Goal: Task Accomplishment & Management: Manage account settings

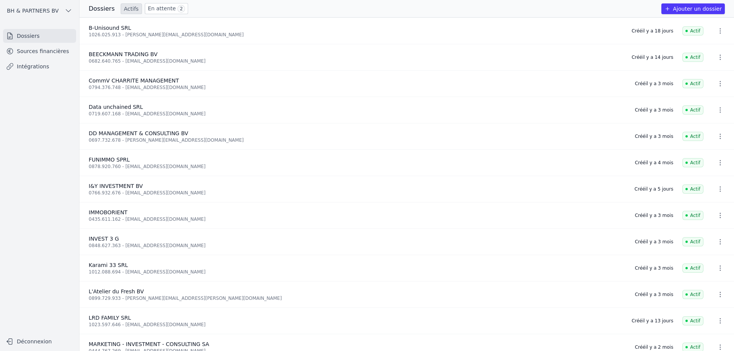
click at [157, 7] on link "En attente 2" at bounding box center [166, 8] width 43 height 11
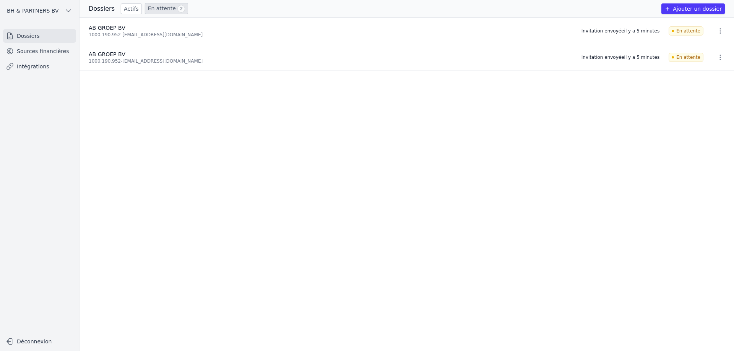
click at [130, 8] on link "Actifs" at bounding box center [131, 8] width 21 height 11
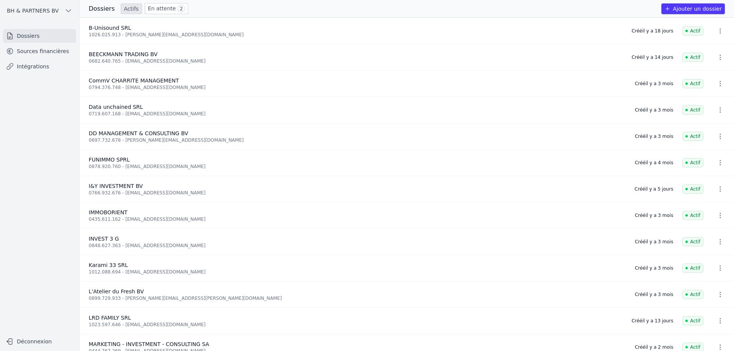
click at [717, 57] on icon "button" at bounding box center [721, 58] width 8 height 8
click at [618, 80] on div at bounding box center [367, 175] width 734 height 351
click at [719, 190] on icon "button" at bounding box center [721, 189] width 8 height 8
click at [497, 192] on div at bounding box center [367, 175] width 734 height 351
click at [25, 47] on link "Sources financières" at bounding box center [39, 51] width 73 height 14
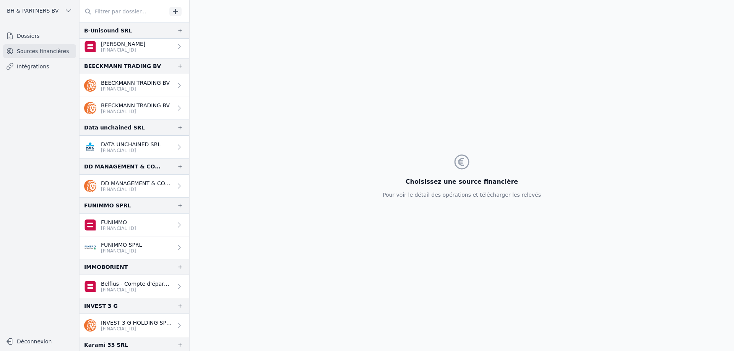
scroll to position [163, 0]
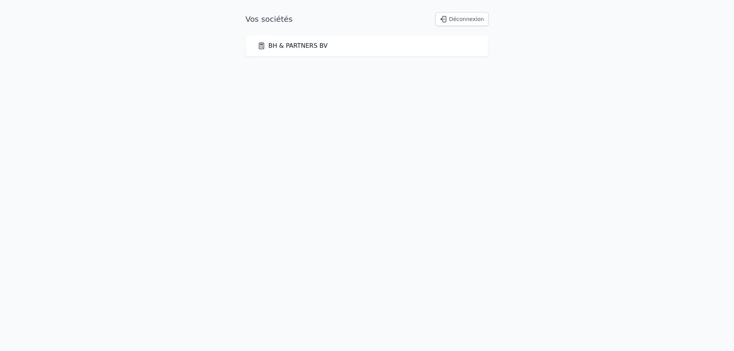
click at [309, 41] on link "BH & PARTNERS BV" at bounding box center [293, 45] width 70 height 9
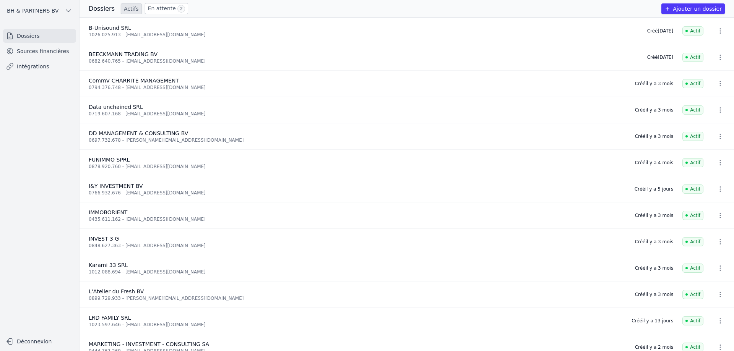
click at [43, 50] on link "Sources financières" at bounding box center [39, 51] width 73 height 14
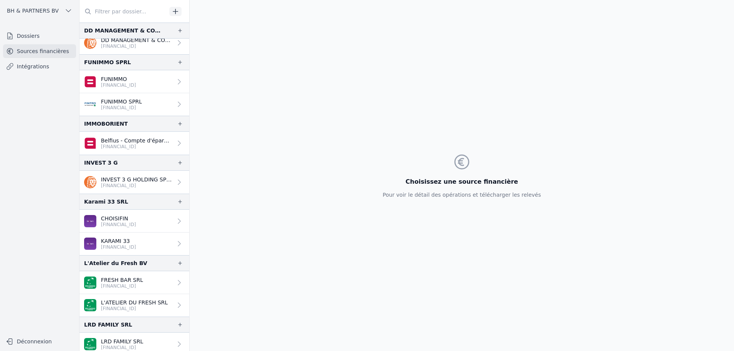
scroll to position [306, 0]
click at [176, 9] on icon "button" at bounding box center [176, 12] width 8 height 8
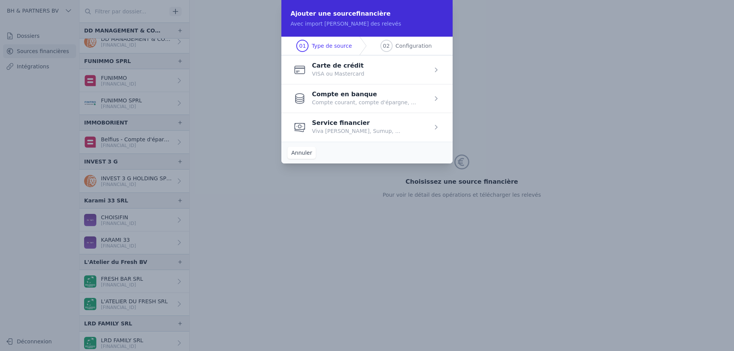
click at [355, 99] on span "button" at bounding box center [366, 98] width 171 height 29
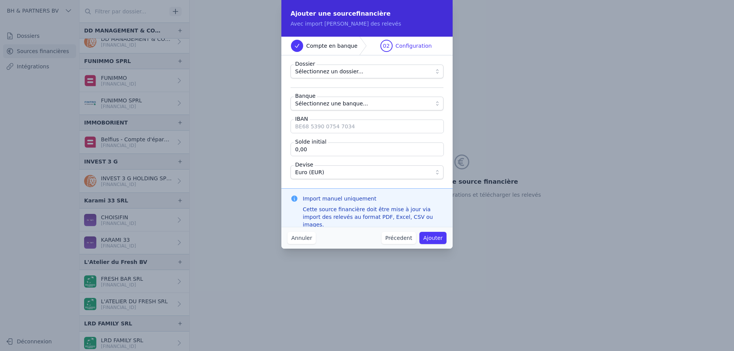
click at [366, 72] on span "Sélectionnez un dossier..." at bounding box center [361, 71] width 133 height 9
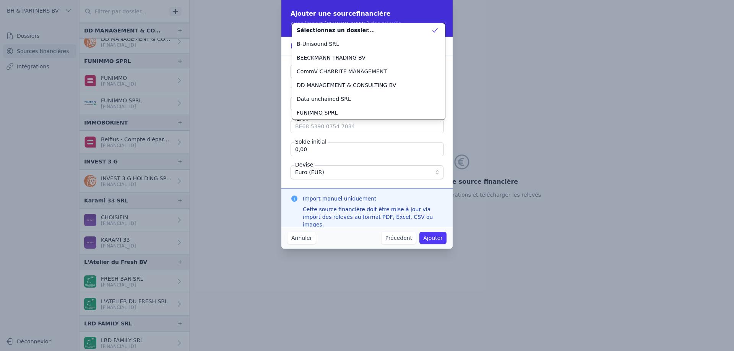
scroll to position [55, 0]
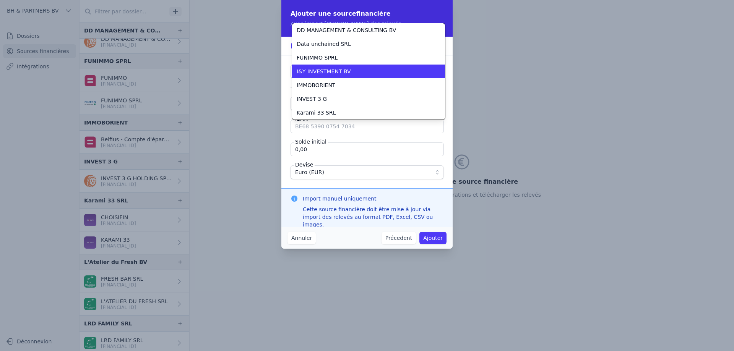
click at [366, 72] on div "I&Y INVESTMENT BV" at bounding box center [364, 72] width 135 height 8
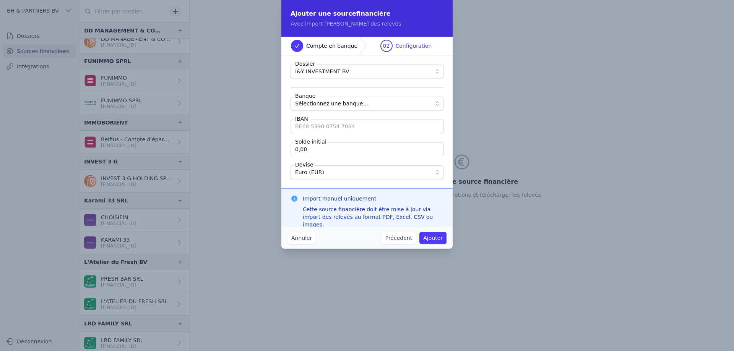
click at [339, 103] on span "Sélectionnez une banque..." at bounding box center [331, 103] width 73 height 9
click at [336, 105] on span "Sélectionnez une banque..." at bounding box center [331, 103] width 73 height 9
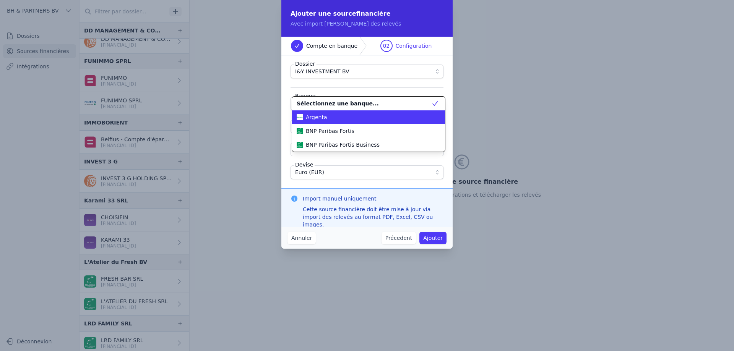
click at [337, 119] on div "Argenta" at bounding box center [364, 118] width 135 height 8
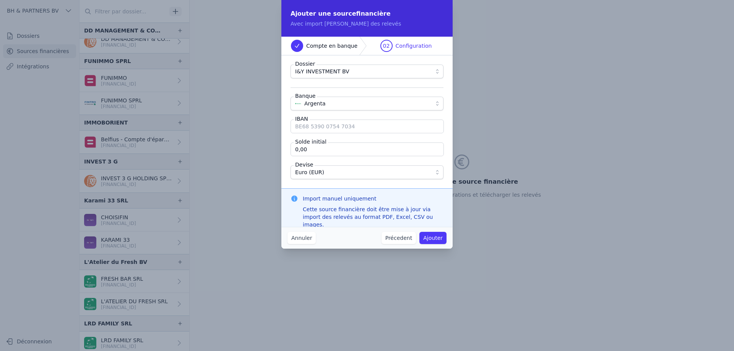
click at [366, 127] on input "IBAN" at bounding box center [367, 127] width 153 height 14
click at [325, 124] on input "IBAN" at bounding box center [367, 127] width 153 height 14
type input "[FINANCIAL_ID]"
click at [435, 242] on button "Ajouter" at bounding box center [433, 238] width 27 height 12
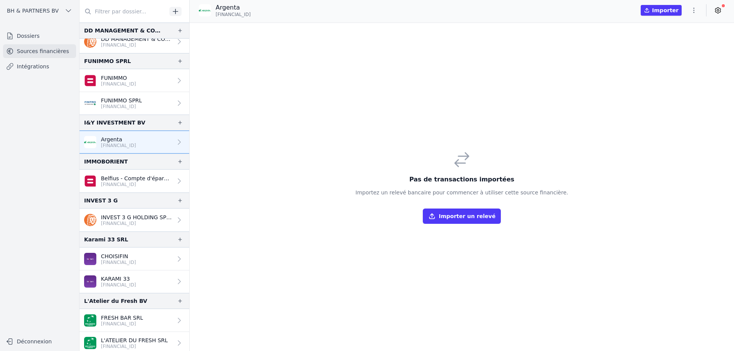
click at [172, 142] on div at bounding box center [177, 142] width 11 height 8
click at [178, 141] on icon at bounding box center [179, 142] width 3 height 5
drag, startPoint x: 176, startPoint y: 141, endPoint x: 167, endPoint y: 141, distance: 9.6
click at [167, 141] on link "Argenta [FINANCIAL_ID]" at bounding box center [135, 142] width 110 height 23
click at [177, 124] on icon "button" at bounding box center [180, 123] width 6 height 6
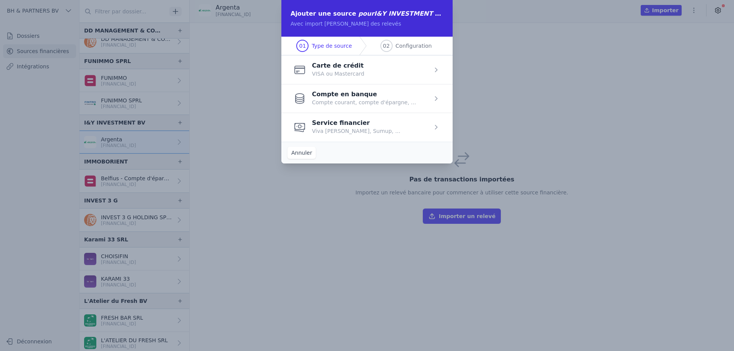
click at [343, 96] on span "button" at bounding box center [366, 98] width 171 height 29
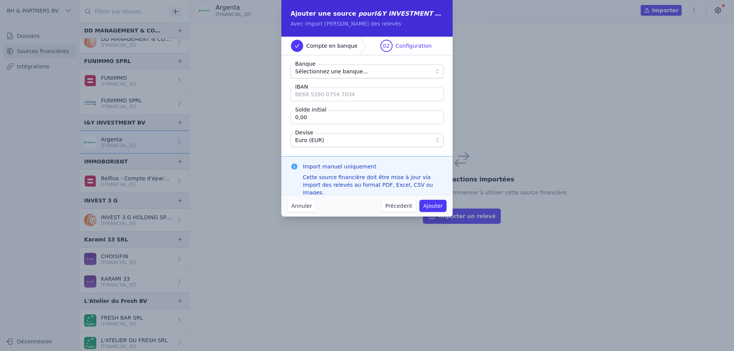
click at [348, 75] on span "Sélectionnez une banque..." at bounding box center [331, 71] width 73 height 9
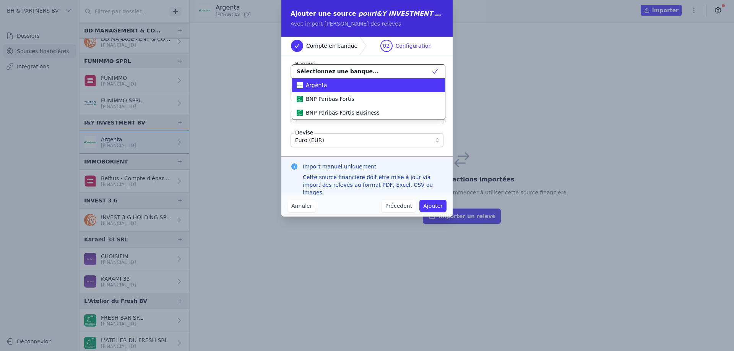
click at [344, 85] on div "Argenta" at bounding box center [364, 85] width 135 height 8
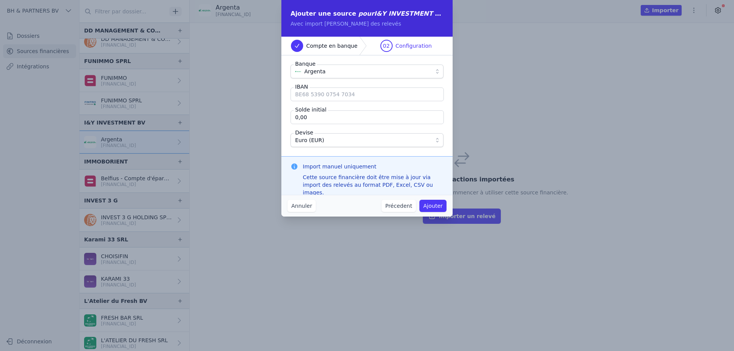
click at [322, 94] on input "IBAN" at bounding box center [367, 95] width 153 height 14
type input "[FINANCIAL_ID]"
click at [431, 205] on button "Ajouter" at bounding box center [433, 206] width 27 height 12
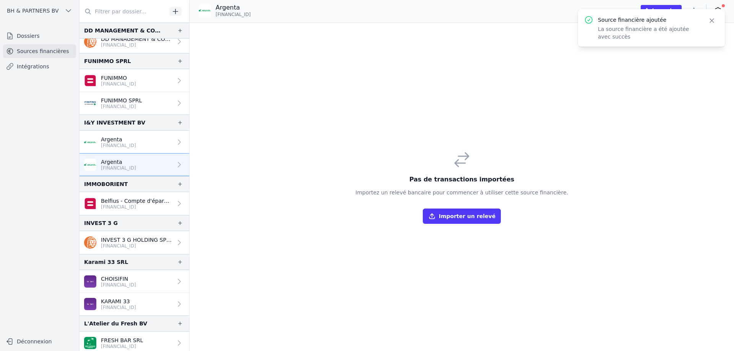
click at [128, 160] on p "Argenta" at bounding box center [118, 162] width 35 height 8
click at [156, 203] on p "Belfius - Compte d'épargne" at bounding box center [137, 201] width 72 height 8
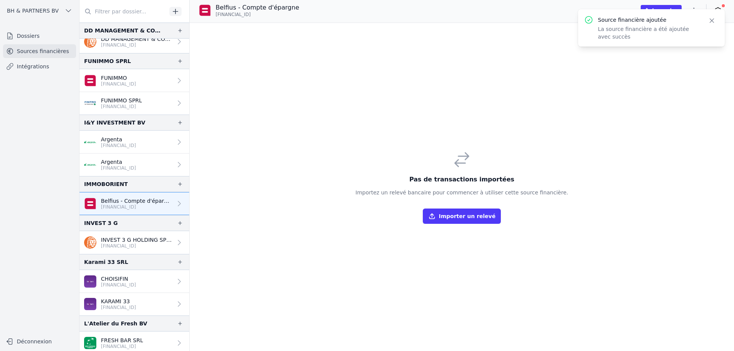
click at [140, 245] on p "[FINANCIAL_ID]" at bounding box center [137, 246] width 72 height 6
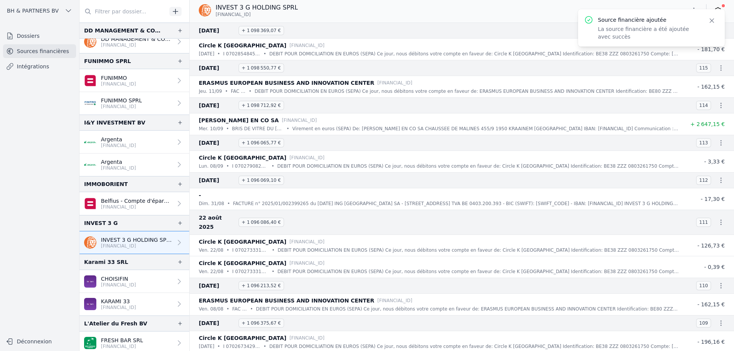
click at [136, 145] on p "[FINANCIAL_ID]" at bounding box center [118, 146] width 35 height 6
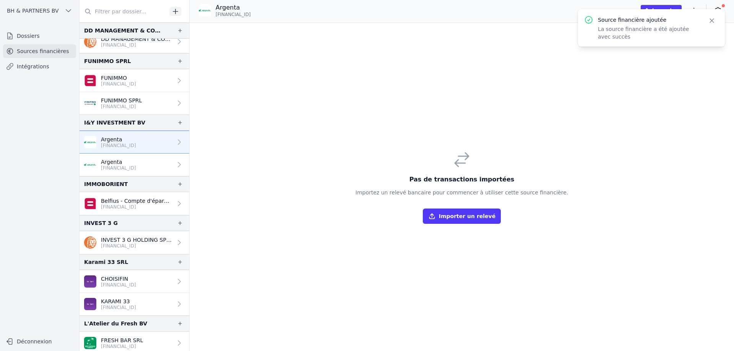
click at [136, 164] on p "Argenta" at bounding box center [118, 162] width 35 height 8
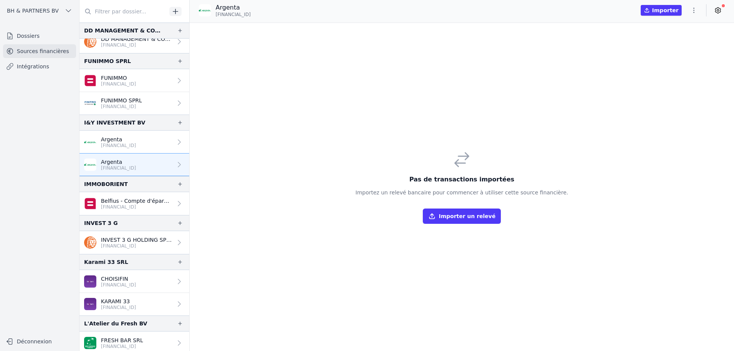
click at [183, 143] on link "Argenta [FINANCIAL_ID]" at bounding box center [135, 142] width 110 height 23
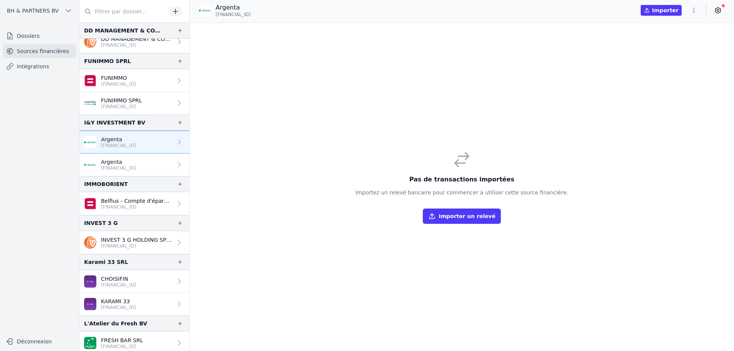
click at [178, 143] on icon at bounding box center [179, 142] width 3 height 5
click at [691, 10] on icon "button" at bounding box center [694, 11] width 8 height 8
click at [683, 52] on button "Supprimer" at bounding box center [675, 55] width 55 height 14
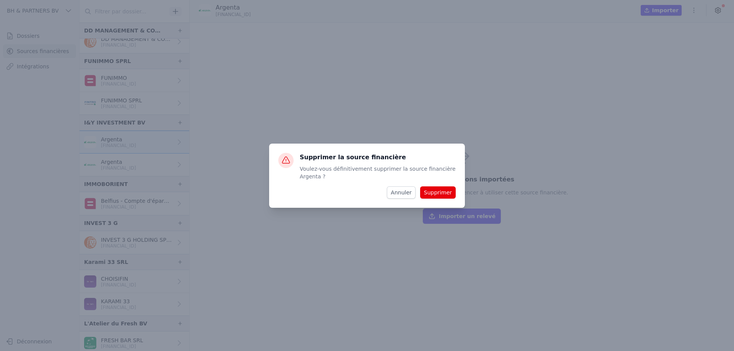
click at [435, 197] on button "Supprimer" at bounding box center [438, 193] width 36 height 12
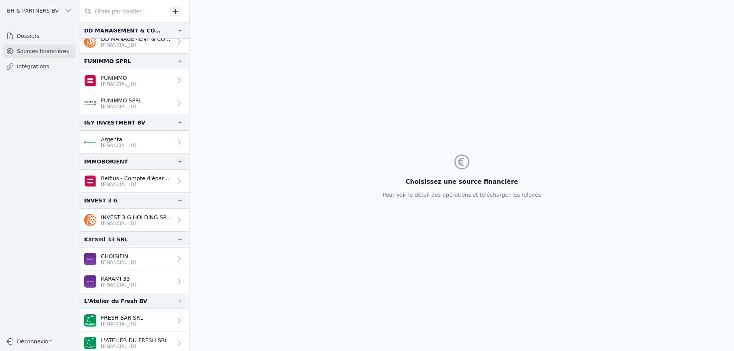
click at [134, 144] on p "[FINANCIAL_ID]" at bounding box center [118, 146] width 35 height 6
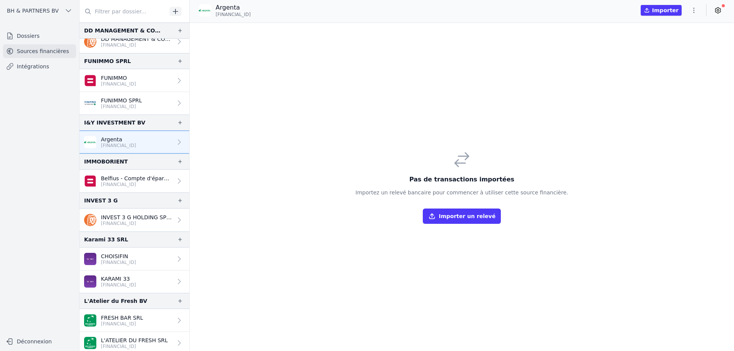
click at [649, 10] on icon "button" at bounding box center [646, 9] width 3 height 3
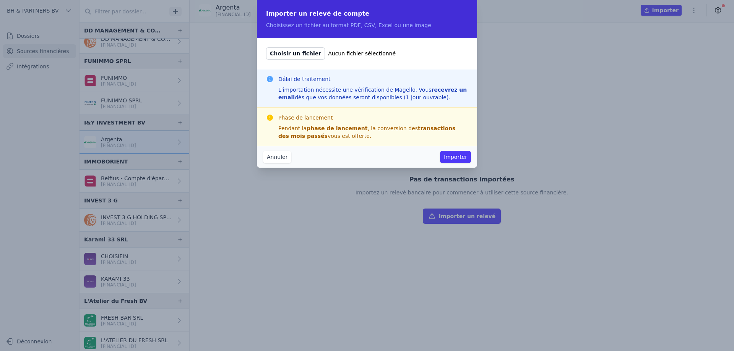
click at [275, 154] on button "Annuler" at bounding box center [277, 157] width 28 height 12
